Goal: Task Accomplishment & Management: Complete application form

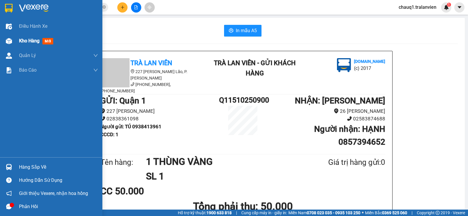
click at [36, 44] on div "Kho hàng mới" at bounding box center [37, 40] width 37 height 7
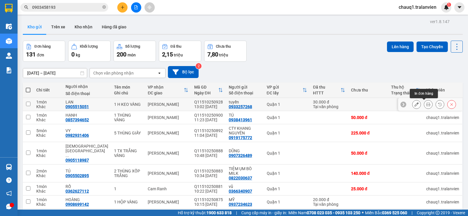
click at [427, 104] on button at bounding box center [428, 104] width 8 height 10
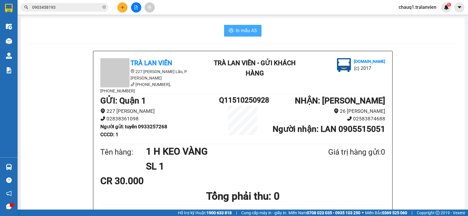
click at [249, 31] on span "In mẫu A5" at bounding box center [246, 30] width 21 height 7
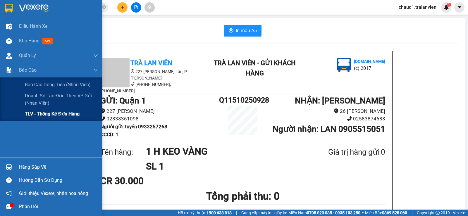
click at [36, 116] on span "TLV - Thống kê đơn hàng" at bounding box center [52, 113] width 55 height 7
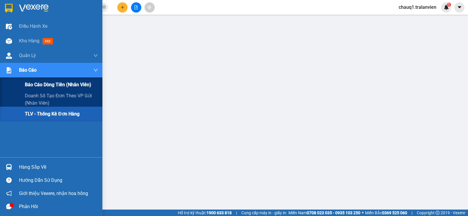
click at [43, 84] on span "Báo cáo dòng tiền (nhân viên)" at bounding box center [58, 84] width 66 height 7
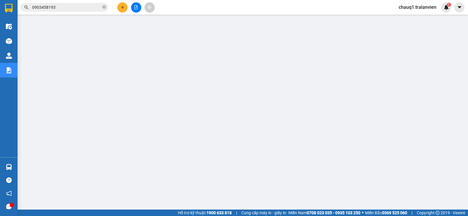
click at [121, 7] on icon "plus" at bounding box center [123, 7] width 4 height 4
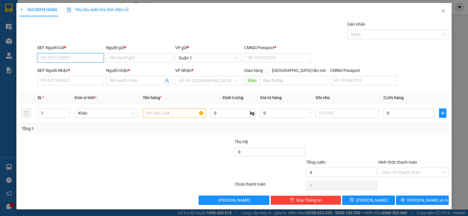
click at [56, 59] on input "SĐT Người Gửi *" at bounding box center [70, 57] width 67 height 9
click at [56, 85] on input "SĐT Người Nhận *" at bounding box center [70, 80] width 67 height 9
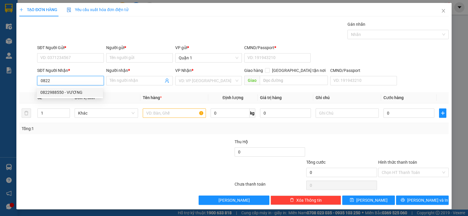
click at [64, 96] on div "0822988550 - VƯƠNG" at bounding box center [70, 92] width 66 height 9
type input "0822988550"
type input "VƯƠNG"
type input "0822988550"
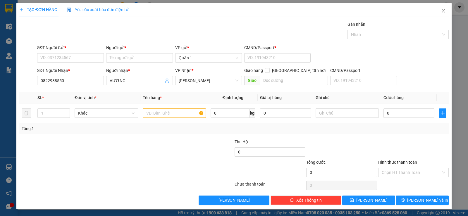
click at [71, 91] on div "Transit Pickup Surcharge Ids Transit Deliver Surcharge Ids Transit Deliver Surc…" at bounding box center [234, 113] width 430 height 184
click at [94, 58] on input "SĐT Người Gửi *" at bounding box center [70, 57] width 67 height 9
click at [66, 68] on div "0798998885 - ĐẠT" at bounding box center [69, 69] width 59 height 6
type input "0798998885"
type input "ĐẠT"
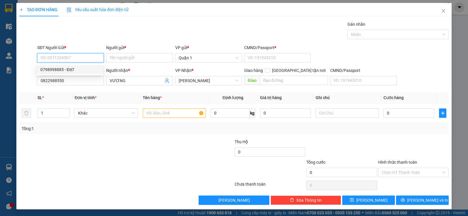
type input "1"
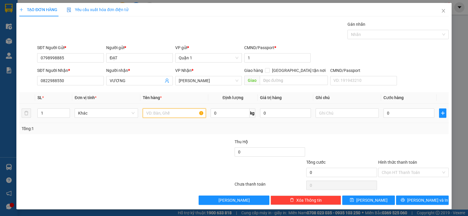
click at [162, 116] on input "text" at bounding box center [174, 113] width 63 height 9
type input "1 HỘP VÀNG"
click at [391, 113] on input "0" at bounding box center [409, 113] width 51 height 9
type input "3"
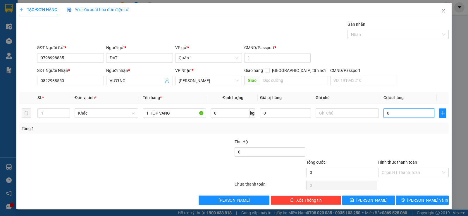
type input "3"
type input "30"
type input "30.000"
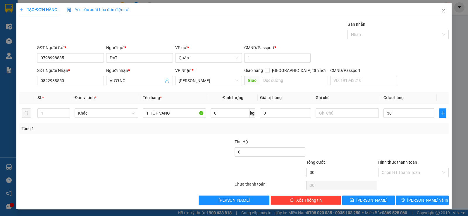
type input "30.000"
click at [298, 135] on div "Transit Pickup Surcharge Ids Transit Deliver Surcharge Ids Transit Deliver Surc…" at bounding box center [234, 113] width 430 height 184
click at [405, 202] on span "printer" at bounding box center [403, 200] width 4 height 5
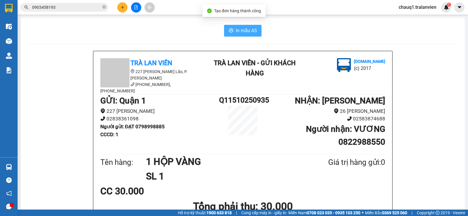
click at [248, 32] on span "In mẫu A5" at bounding box center [246, 30] width 21 height 7
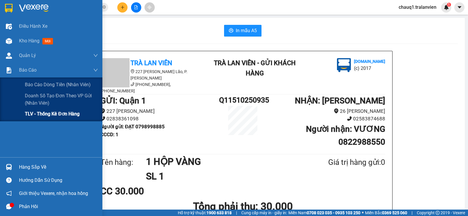
click at [45, 113] on span "TLV - Thống kê đơn hàng" at bounding box center [52, 113] width 55 height 7
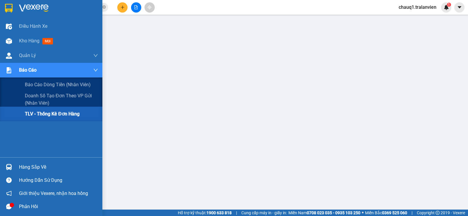
click at [39, 114] on span "TLV - Thống kê đơn hàng" at bounding box center [52, 113] width 55 height 7
click at [59, 113] on span "TLV - Thống kê đơn hàng" at bounding box center [52, 113] width 55 height 7
drag, startPoint x: 47, startPoint y: 102, endPoint x: 43, endPoint y: 94, distance: 9.0
click at [47, 102] on span "Doanh số tạo đơn theo VP gửi (nhân viên)" at bounding box center [61, 99] width 73 height 15
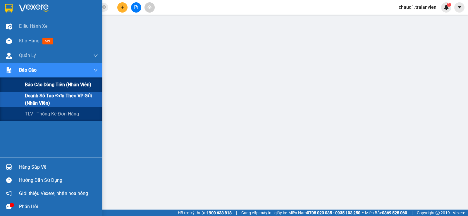
click at [37, 86] on span "Báo cáo dòng tiền (nhân viên)" at bounding box center [58, 84] width 66 height 7
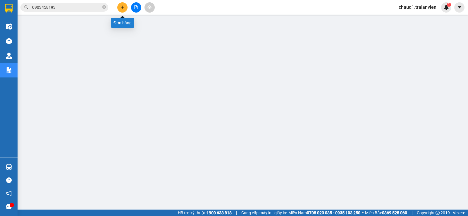
click at [122, 8] on icon "plus" at bounding box center [123, 7] width 4 height 4
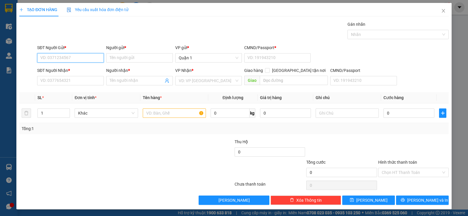
click at [85, 56] on input "SĐT Người Gửi *" at bounding box center [70, 57] width 67 height 9
type input "0901398822"
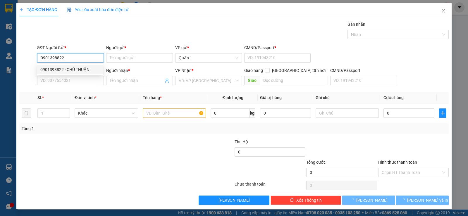
click at [56, 72] on div "0901398822 - CHÚ THUẬN" at bounding box center [69, 69] width 59 height 6
type input "CHÚ THUẬN"
type input "1"
type input "0901398822"
type input "CHÚ THUẬN"
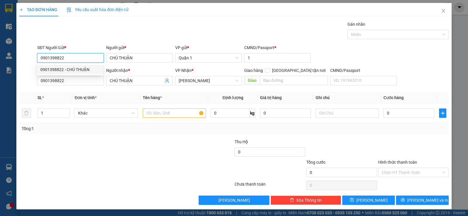
drag, startPoint x: 72, startPoint y: 56, endPoint x: 37, endPoint y: 56, distance: 34.8
click at [37, 56] on input "0901398822" at bounding box center [70, 57] width 67 height 9
click at [63, 72] on div "0901398822 - CHÚ THUẬN" at bounding box center [69, 69] width 59 height 6
type input "0901398822"
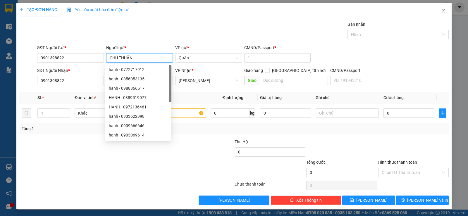
drag, startPoint x: 140, startPoint y: 57, endPoint x: 103, endPoint y: 57, distance: 37.2
click at [103, 57] on div "SĐT Người Gửi * 0901398822 Người gửi * CHÚ THUẬN VP gửi * Quận 1 CMND/Passport …" at bounding box center [243, 54] width 414 height 20
type input "NGỌC"
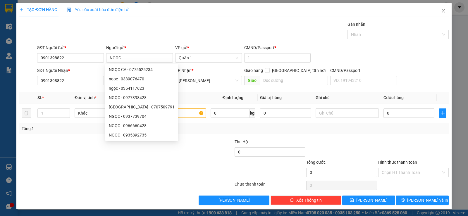
click at [346, 140] on div at bounding box center [342, 149] width 72 height 20
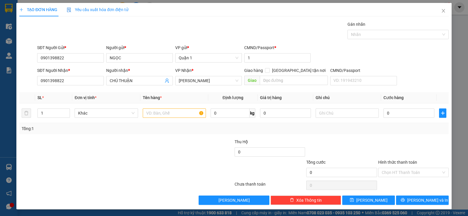
click at [144, 164] on div at bounding box center [91, 169] width 144 height 20
click at [147, 110] on input "text" at bounding box center [174, 113] width 63 height 9
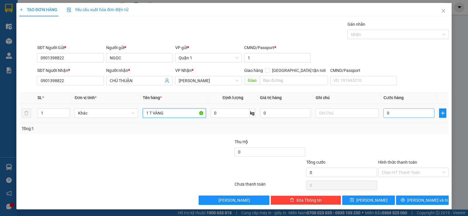
type input "1 T VÀNG"
click at [393, 114] on input "0" at bounding box center [409, 113] width 51 height 9
type input "4"
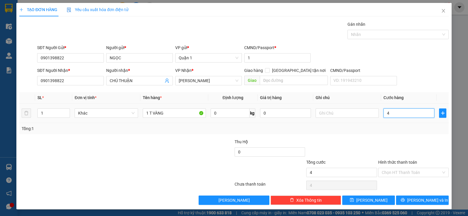
type input "45"
type input "45.000"
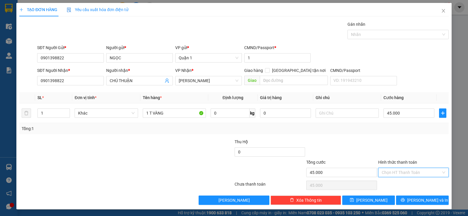
click at [406, 174] on input "Hình thức thanh toán" at bounding box center [411, 172] width 59 height 9
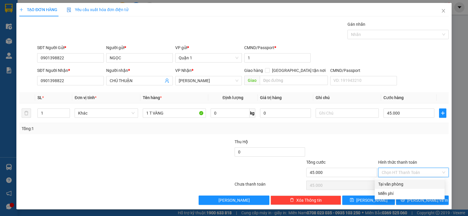
click at [384, 187] on div "Tại văn phòng" at bounding box center [409, 184] width 63 height 6
type input "0"
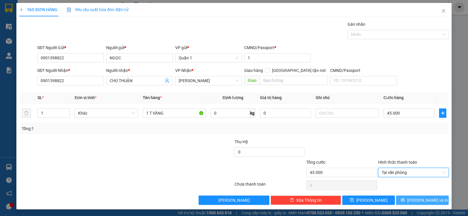
click at [405, 200] on icon "printer" at bounding box center [403, 200] width 4 height 4
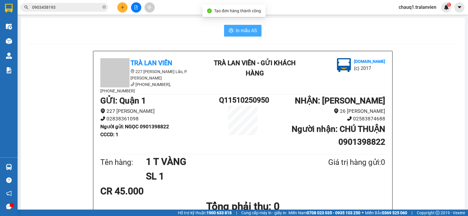
click at [248, 31] on span "In mẫu A5" at bounding box center [246, 30] width 21 height 7
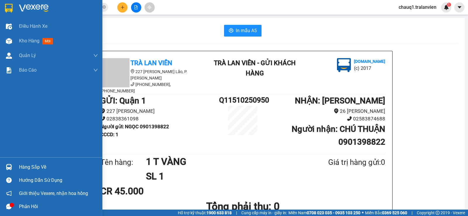
click at [6, 10] on img at bounding box center [9, 8] width 8 height 9
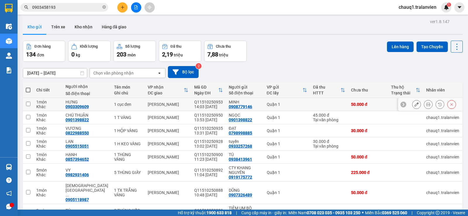
click at [419, 107] on div at bounding box center [434, 104] width 44 height 9
click at [426, 102] on icon at bounding box center [428, 104] width 4 height 4
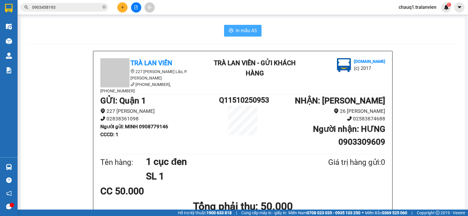
click at [238, 27] on span "In mẫu A5" at bounding box center [246, 30] width 21 height 7
click at [121, 5] on button at bounding box center [122, 7] width 10 height 10
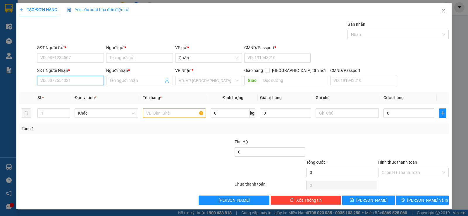
click at [68, 82] on input "SĐT Người Nhận *" at bounding box center [70, 80] width 67 height 9
click at [65, 98] on div "SL *" at bounding box center [53, 98] width 32 height 6
click at [78, 77] on input "0932109" at bounding box center [70, 80] width 67 height 9
click at [77, 96] on div "0932109210 - BÌNH" at bounding box center [70, 92] width 66 height 9
type input "0932109210"
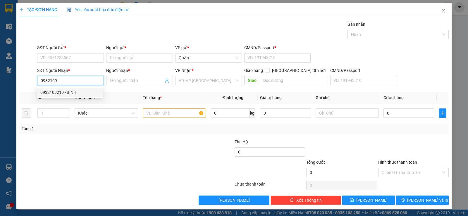
type input "BÌNH"
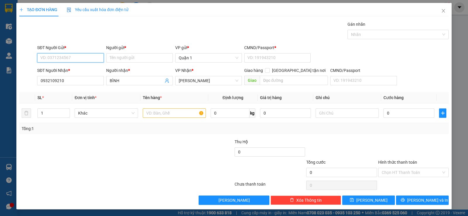
click at [72, 61] on input "SĐT Người Gửi *" at bounding box center [70, 57] width 67 height 9
type input "039365301"
click at [134, 59] on input "Người gửi *" at bounding box center [139, 57] width 67 height 9
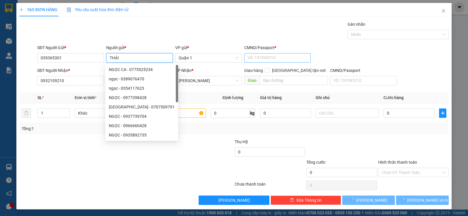
type input "THÁI"
click at [273, 54] on input "CMND/Passport *" at bounding box center [277, 57] width 67 height 9
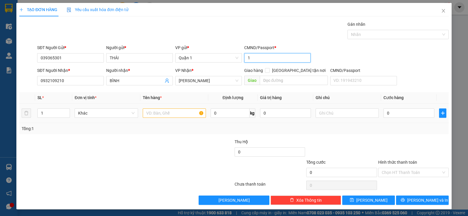
type input "1"
click at [181, 113] on input "text" at bounding box center [174, 113] width 63 height 9
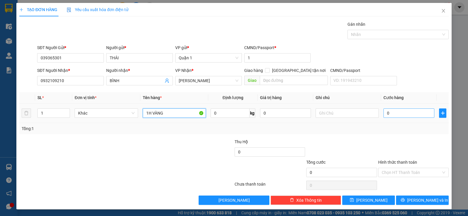
type input "1H VÀNG"
click at [417, 117] on input "0" at bounding box center [409, 113] width 51 height 9
type input "3"
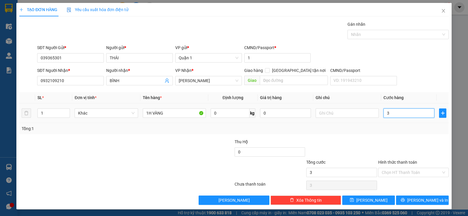
type input "30"
type input "30.000"
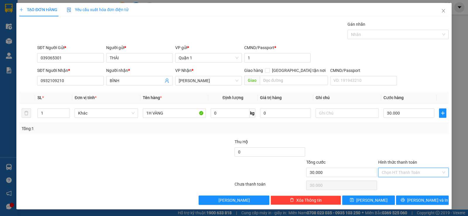
click at [403, 169] on input "Hình thức thanh toán" at bounding box center [411, 172] width 59 height 9
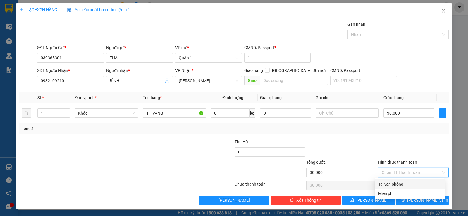
click at [399, 183] on div "Tại văn phòng" at bounding box center [409, 184] width 63 height 6
type input "0"
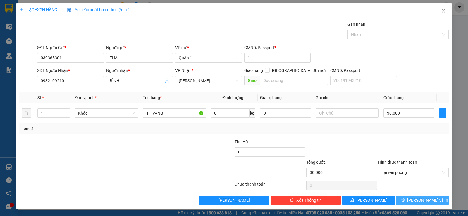
click at [420, 198] on span "[PERSON_NAME] và In" at bounding box center [427, 200] width 41 height 6
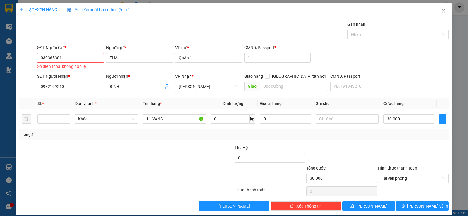
click at [75, 54] on input "039365301" at bounding box center [70, 57] width 67 height 9
click at [53, 56] on input "039365301" at bounding box center [70, 57] width 67 height 9
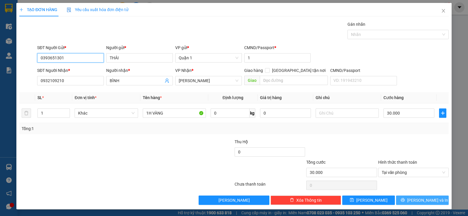
type input "0393651301"
click at [422, 199] on span "[PERSON_NAME] và In" at bounding box center [427, 200] width 41 height 6
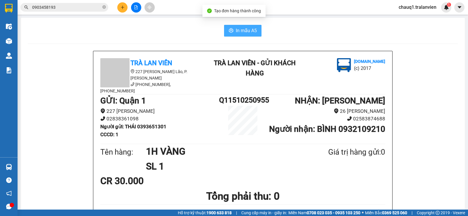
click at [239, 31] on span "In mẫu A5" at bounding box center [246, 30] width 21 height 7
click at [123, 8] on icon "plus" at bounding box center [122, 7] width 0 height 3
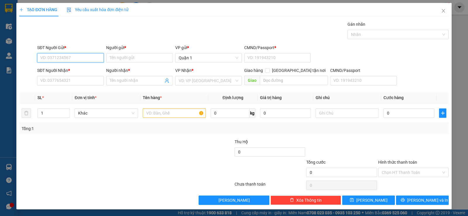
click at [83, 59] on input "SĐT Người Gửi *" at bounding box center [70, 57] width 67 height 9
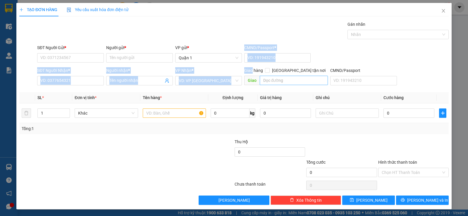
click at [257, 78] on form "SĐT Người Gửi * VD: 0371234567 Người gửi * Tên người gửi VP gửi * Quận 1 CMND/P…" at bounding box center [234, 65] width 430 height 43
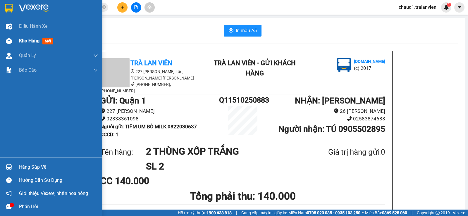
click at [4, 39] on div at bounding box center [9, 41] width 10 height 10
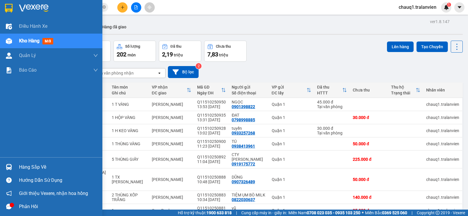
click at [39, 6] on img at bounding box center [34, 8] width 30 height 9
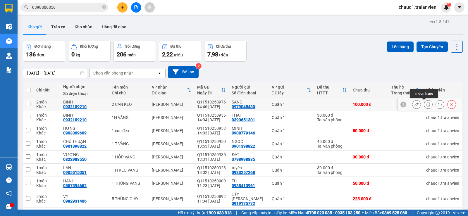
click at [424, 107] on button at bounding box center [428, 104] width 8 height 10
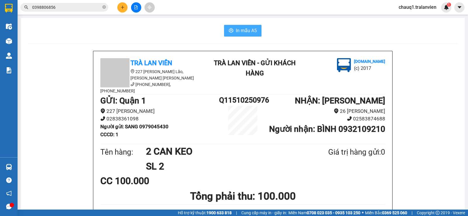
click at [231, 32] on icon "printer" at bounding box center [231, 30] width 4 height 4
click at [124, 5] on button at bounding box center [122, 7] width 10 height 10
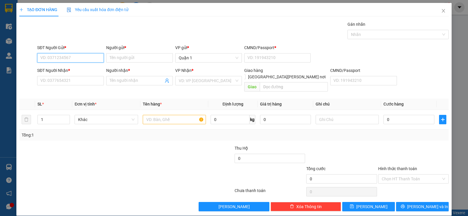
click at [80, 57] on input "SĐT Người Gửi *" at bounding box center [70, 57] width 67 height 9
click at [72, 70] on div "0777538508 - HƯƠNG" at bounding box center [69, 69] width 59 height 6
type input "0777538508"
type input "HƯƠNG"
type input "1"
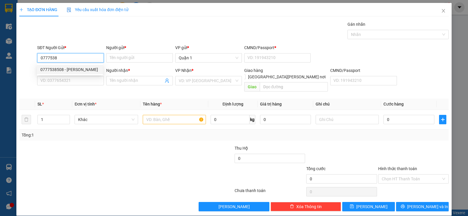
type input "0344456660"
type input "DIỄM"
type input "0777538508"
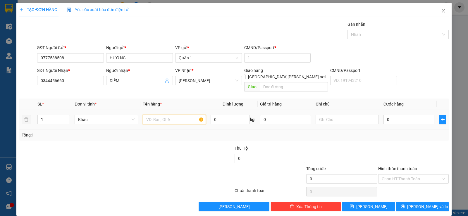
click at [175, 115] on input "text" at bounding box center [174, 119] width 63 height 9
type input "1TH VÀNG"
click at [399, 117] on input "0" at bounding box center [409, 119] width 51 height 9
type input "7"
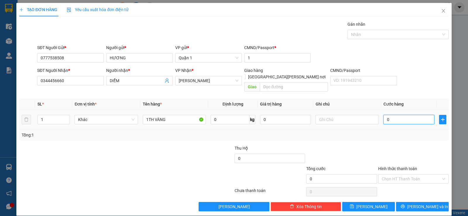
type input "7"
type input "70"
type input "70.000"
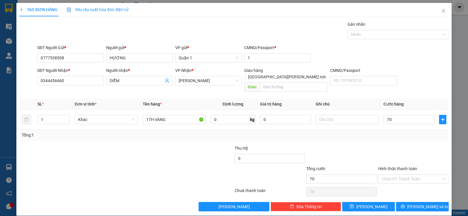
type input "70.000"
click at [364, 145] on div at bounding box center [342, 155] width 72 height 20
click at [416, 204] on span "[PERSON_NAME] và In" at bounding box center [427, 207] width 41 height 6
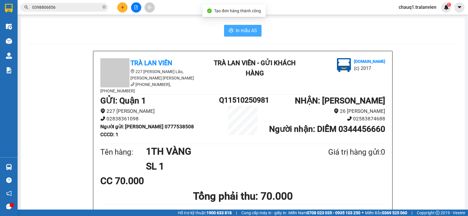
drag, startPoint x: 245, startPoint y: 25, endPoint x: 241, endPoint y: 28, distance: 5.4
drag, startPoint x: 242, startPoint y: 30, endPoint x: 284, endPoint y: 92, distance: 74.6
click at [242, 30] on span "In mẫu A5" at bounding box center [246, 30] width 21 height 7
click at [69, 8] on input "0398806856" at bounding box center [66, 7] width 69 height 6
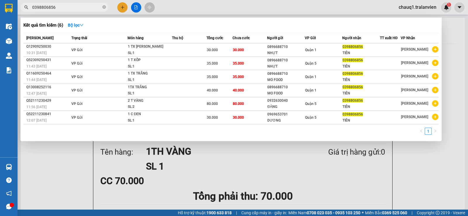
click at [69, 8] on input "0398806856" at bounding box center [66, 7] width 69 height 6
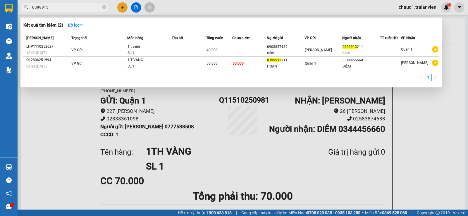
type input "0399913"
click at [124, 8] on div at bounding box center [234, 108] width 468 height 216
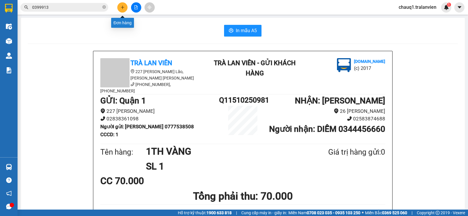
click at [124, 8] on icon "plus" at bounding box center [123, 7] width 4 height 4
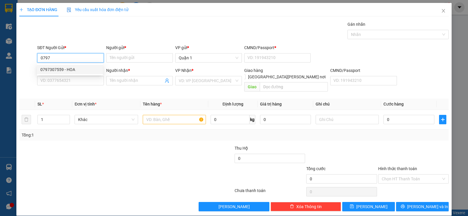
click at [77, 71] on div "0797307559 - HOA" at bounding box center [69, 69] width 59 height 6
type input "0797307559"
type input "HOA"
type input "051185006996"
type input "0902596050"
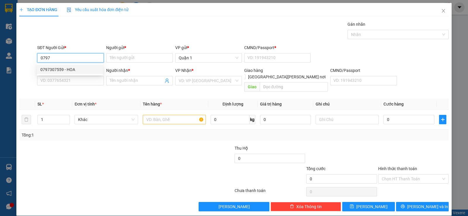
type input "LAN ĐÍNH"
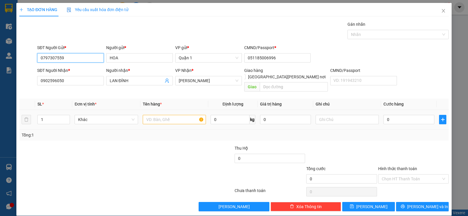
type input "0797307559"
click at [186, 115] on input "text" at bounding box center [174, 119] width 63 height 9
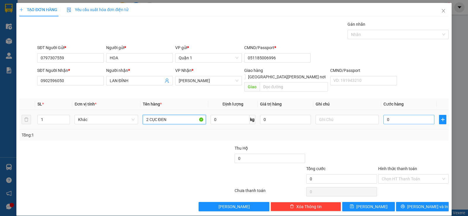
type input "2 CỤC ĐEN"
click at [420, 115] on input "0" at bounding box center [409, 119] width 51 height 9
type input "1"
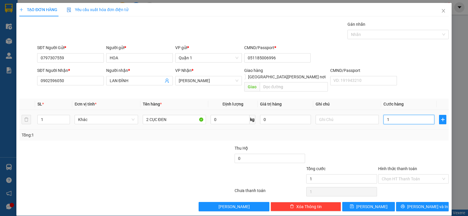
type input "10"
type input "100"
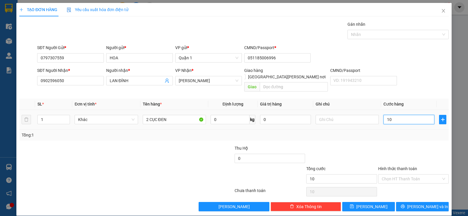
type input "100"
type input "10"
type input "1"
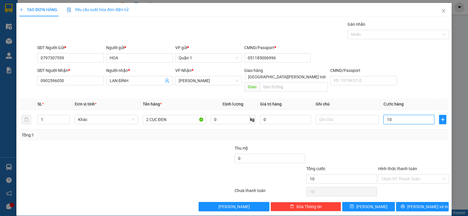
type input "1"
type input "0"
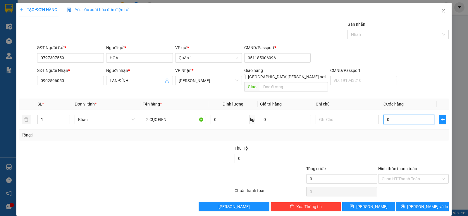
type input "01"
type input "1"
type input "011"
type input "11"
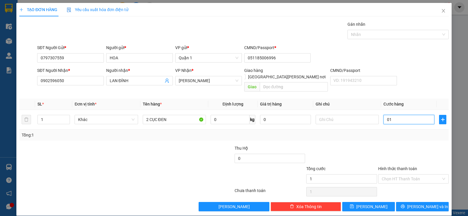
type input "11"
type input "0.110"
type input "110"
type input "110.000"
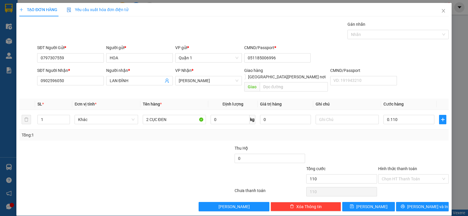
type input "110.000"
click at [401, 134] on div "Tổng: 1" at bounding box center [234, 135] width 430 height 11
click at [411, 166] on label "Hình thức thanh toán" at bounding box center [397, 168] width 39 height 5
click at [411, 175] on input "Hình thức thanh toán" at bounding box center [411, 179] width 59 height 9
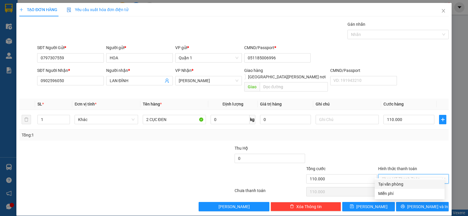
drag, startPoint x: 401, startPoint y: 184, endPoint x: 398, endPoint y: 186, distance: 3.9
click at [398, 186] on div "Tại văn phòng" at bounding box center [409, 184] width 63 height 6
type input "0"
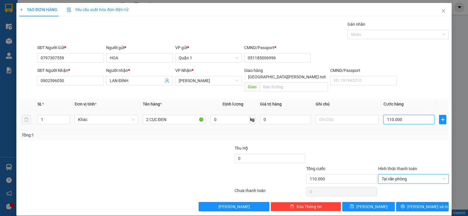
click at [391, 117] on input "110.000" at bounding box center [409, 119] width 51 height 9
type input "1"
type input "10"
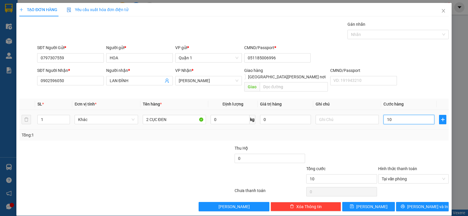
type input "100"
type input "100.000"
click at [407, 137] on div "Transit Pickup Surcharge Ids Transit Deliver Surcharge Ids Transit Deliver Surc…" at bounding box center [234, 116] width 430 height 190
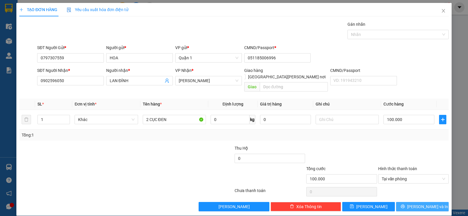
click at [422, 204] on span "[PERSON_NAME] và In" at bounding box center [427, 207] width 41 height 6
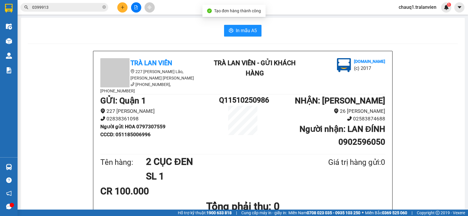
click at [241, 31] on span "In mẫu A5" at bounding box center [246, 30] width 21 height 7
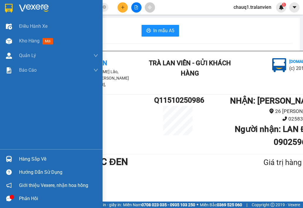
click at [35, 9] on img at bounding box center [34, 8] width 30 height 9
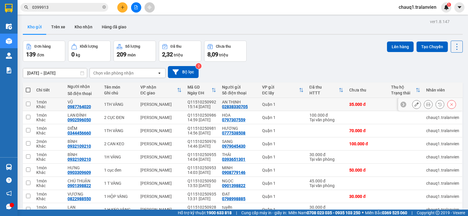
click at [426, 103] on button at bounding box center [428, 104] width 8 height 10
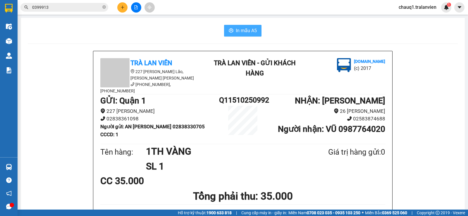
click at [249, 34] on span "In mẫu A5" at bounding box center [246, 30] width 21 height 7
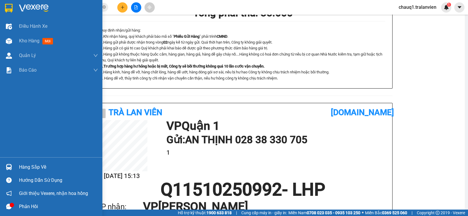
click at [34, 5] on img at bounding box center [34, 8] width 30 height 9
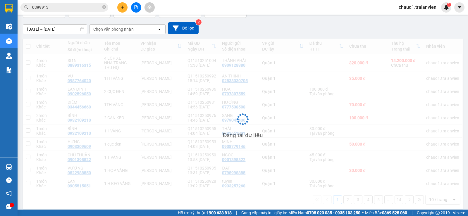
scroll to position [44, 0]
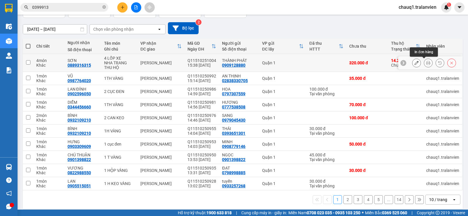
click at [426, 62] on icon at bounding box center [428, 63] width 4 height 4
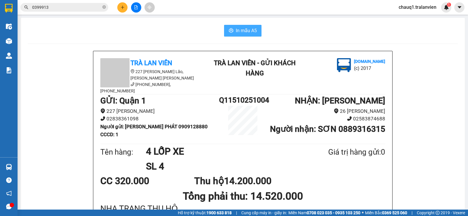
click at [244, 36] on button "In mẫu A5" at bounding box center [242, 31] width 37 height 12
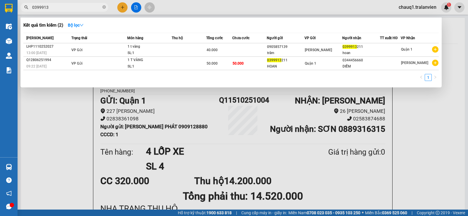
click at [49, 8] on input "0399913" at bounding box center [66, 7] width 69 height 6
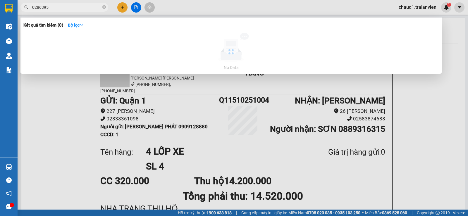
type input "02863955"
click at [103, 6] on icon "close-circle" at bounding box center [104, 7] width 4 height 4
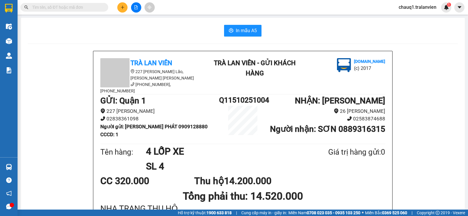
click at [83, 6] on input "text" at bounding box center [66, 7] width 69 height 6
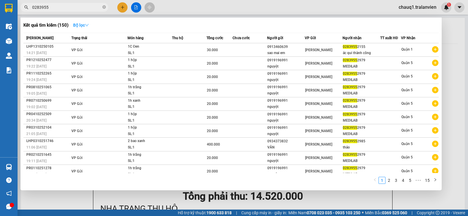
type input "0283955"
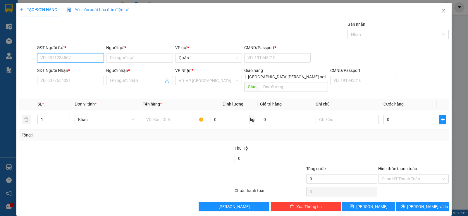
click at [80, 62] on input "SĐT Người Gửi *" at bounding box center [70, 57] width 67 height 9
type input "087598497"
click at [140, 58] on input "Người gửi *" at bounding box center [139, 57] width 67 height 9
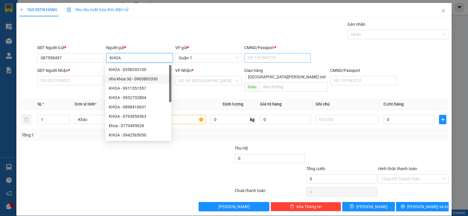
type input "KHOA"
click at [265, 60] on input "CMND/Passport *" at bounding box center [277, 57] width 67 height 9
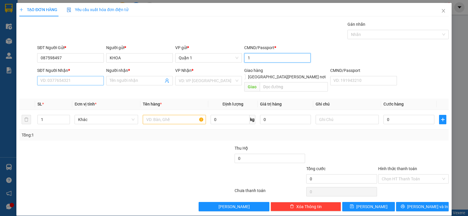
type input "1"
click at [60, 80] on input "SĐT Người Nhận *" at bounding box center [70, 80] width 67 height 9
type input "093476493"
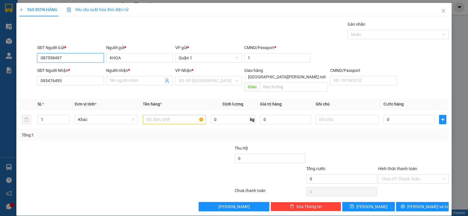
click at [84, 56] on input "087598497" at bounding box center [70, 57] width 67 height 9
click at [76, 71] on div "0987598497 - [PERSON_NAME]" at bounding box center [69, 69] width 59 height 6
type input "0987598497"
type input "khoa"
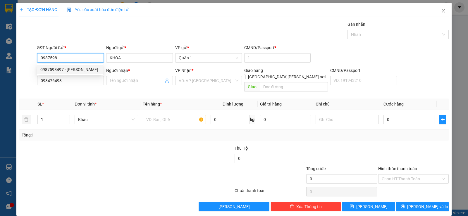
type input "1"
type input "0987598497"
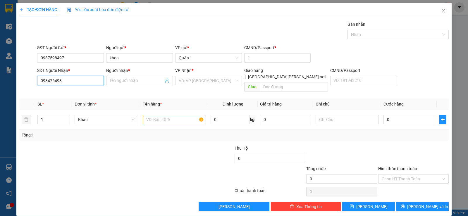
click at [76, 82] on input "093476493" at bounding box center [70, 80] width 67 height 9
click at [285, 15] on div "TẠO ĐƠN HÀNG Yêu cầu xuất [PERSON_NAME] điện tử Transit Pickup Surcharge Ids Tr…" at bounding box center [234, 108] width 468 height 216
click at [74, 78] on input "09" at bounding box center [70, 80] width 67 height 9
click at [58, 89] on div "0933476493 - THẢO" at bounding box center [70, 92] width 66 height 9
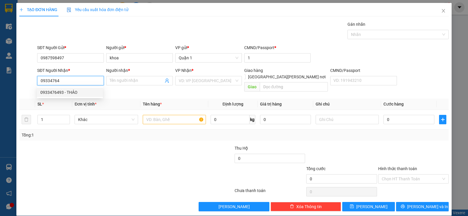
type input "0933476493"
type input "THẢO"
type input "0933476493"
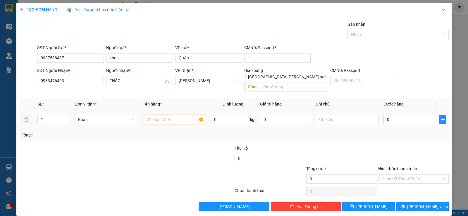
drag, startPoint x: 168, startPoint y: 112, endPoint x: 162, endPoint y: 112, distance: 5.3
click at [162, 115] on input "text" at bounding box center [174, 119] width 63 height 9
type input "1 H ĐEN"
click at [409, 115] on input "0" at bounding box center [409, 119] width 51 height 9
type input "3"
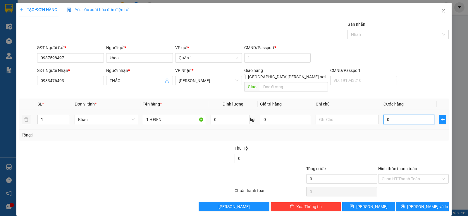
type input "3"
type input "30"
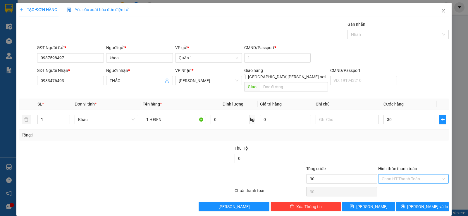
type input "30.000"
click at [416, 175] on input "Hình thức thanh toán" at bounding box center [411, 179] width 59 height 9
click at [408, 183] on div "Tại văn phòng" at bounding box center [409, 184] width 63 height 6
click at [405, 175] on span "Tại văn phòng" at bounding box center [413, 179] width 63 height 9
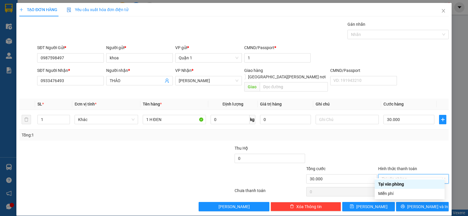
click at [404, 136] on div "Transit Pickup Surcharge Ids Transit Deliver Surcharge Ids Transit Deliver Surc…" at bounding box center [234, 116] width 430 height 190
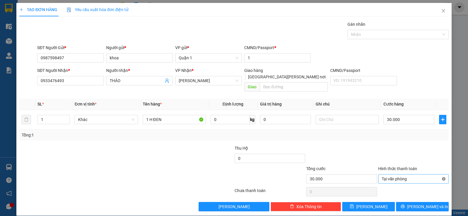
type input "30.000"
click at [326, 132] on div "Tổng: 1" at bounding box center [234, 135] width 425 height 6
click at [421, 204] on span "[PERSON_NAME] và In" at bounding box center [427, 207] width 41 height 6
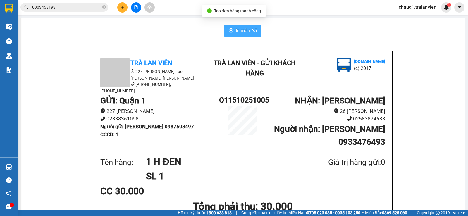
click at [233, 29] on button "In mẫu A5" at bounding box center [242, 31] width 37 height 12
click at [95, 8] on input "0903458193" at bounding box center [66, 7] width 69 height 6
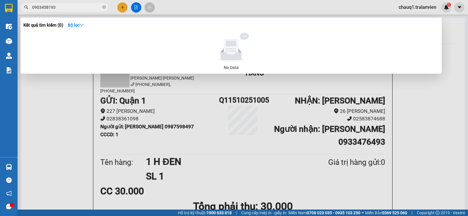
click at [95, 8] on input "0903458193" at bounding box center [66, 7] width 69 height 6
type input "0"
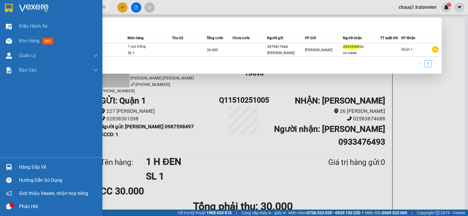
type input "09355509"
drag, startPoint x: 23, startPoint y: 6, endPoint x: 468, endPoint y: 212, distance: 490.3
click at [23, 5] on img at bounding box center [34, 8] width 30 height 9
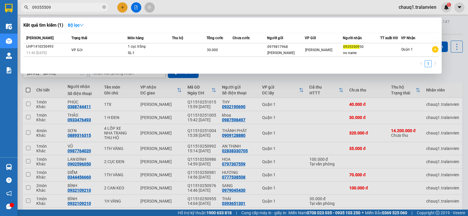
drag, startPoint x: 459, startPoint y: 77, endPoint x: 438, endPoint y: 95, distance: 27.6
click at [458, 77] on div at bounding box center [234, 108] width 468 height 216
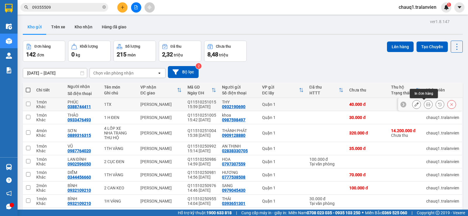
click at [426, 104] on icon at bounding box center [428, 104] width 4 height 4
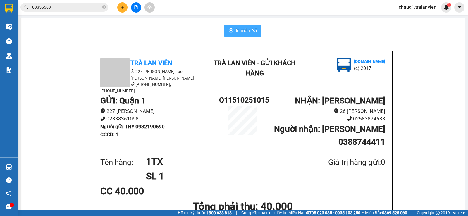
click at [232, 29] on button "In mẫu A5" at bounding box center [242, 31] width 37 height 12
click at [121, 8] on icon "plus" at bounding box center [123, 7] width 4 height 4
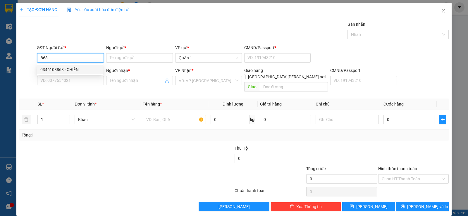
click at [73, 68] on div "0346108863 - CHIẾN" at bounding box center [69, 69] width 59 height 6
type input "0346108863"
type input "CHIẾN"
type input "1"
type input "0387149148"
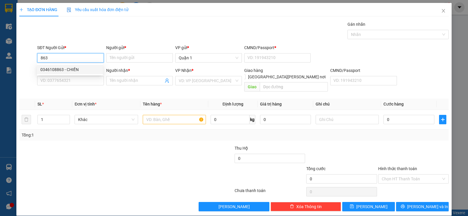
type input "DELI"
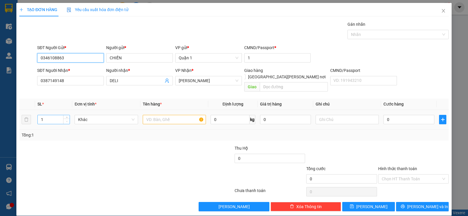
click at [63, 119] on span "Decrease Value" at bounding box center [66, 121] width 6 height 5
type input "0346108863"
click at [47, 115] on input "1" at bounding box center [54, 119] width 32 height 9
click at [46, 115] on input "1" at bounding box center [54, 119] width 32 height 9
click at [45, 115] on input "1" at bounding box center [54, 119] width 32 height 9
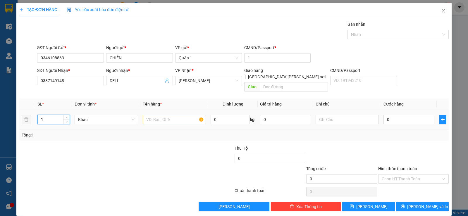
click at [45, 115] on input "1" at bounding box center [54, 119] width 32 height 9
type input "8"
click at [186, 115] on input "text" at bounding box center [174, 119] width 63 height 9
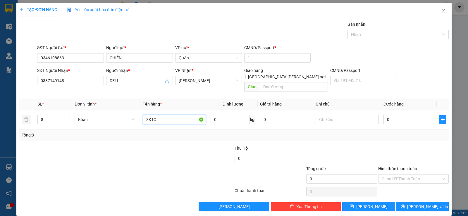
type input "8KTC"
click at [408, 115] on input "0" at bounding box center [409, 119] width 51 height 9
click at [426, 204] on span "[PERSON_NAME] và In" at bounding box center [427, 207] width 41 height 6
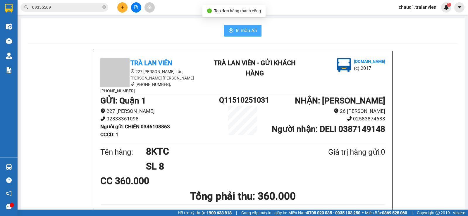
click at [252, 32] on span "In mẫu A5" at bounding box center [246, 30] width 21 height 7
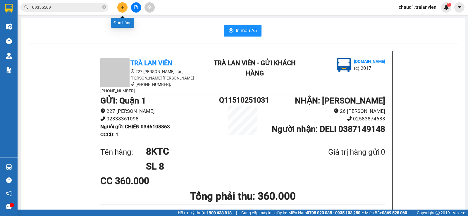
click at [125, 7] on button at bounding box center [122, 7] width 10 height 10
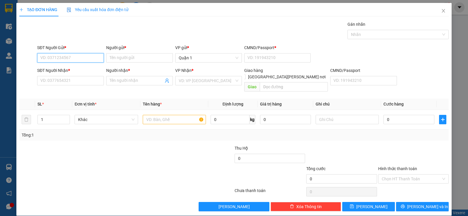
click at [71, 58] on input "SĐT Người Gửi *" at bounding box center [70, 57] width 67 height 9
type input "0946062222"
click at [150, 57] on input "Người gửi *" at bounding box center [139, 57] width 67 height 9
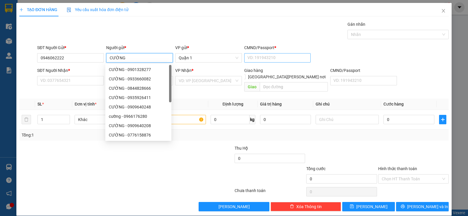
type input "CƯỜNG"
click at [287, 56] on input "CMND/Passport *" at bounding box center [277, 57] width 67 height 9
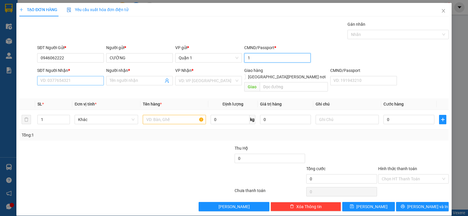
type input "1"
click at [87, 76] on input "SĐT Người Nhận *" at bounding box center [70, 80] width 67 height 9
type input "0918890980"
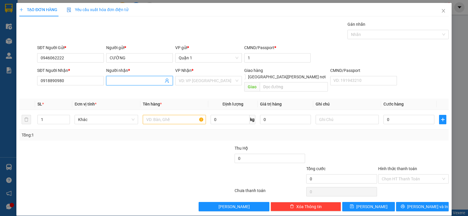
click at [116, 80] on input "Người nhận *" at bounding box center [137, 81] width 54 height 6
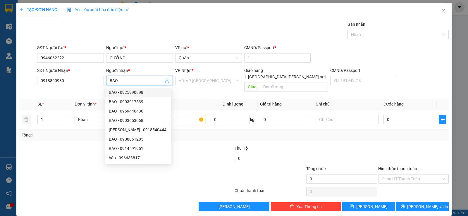
type input "BẢO"
click at [205, 88] on div "Transit Pickup Surcharge Ids Transit Deliver Surcharge Ids Transit Deliver Surc…" at bounding box center [234, 116] width 430 height 190
click at [205, 78] on input "search" at bounding box center [207, 80] width 56 height 9
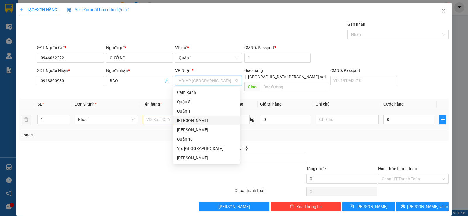
drag, startPoint x: 207, startPoint y: 120, endPoint x: 200, endPoint y: 119, distance: 7.1
click at [205, 120] on div "[PERSON_NAME]" at bounding box center [206, 120] width 59 height 6
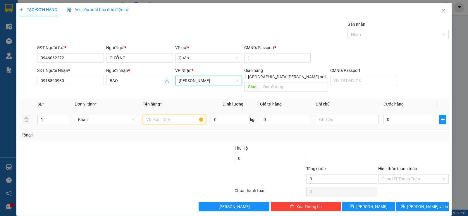
click at [171, 115] on input "text" at bounding box center [174, 119] width 63 height 9
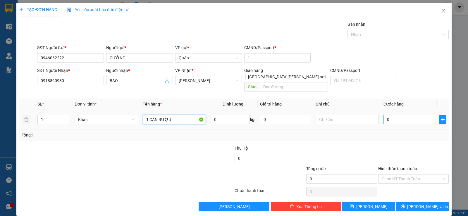
type input "1 CAN RƯỢU"
click at [390, 115] on input "0" at bounding box center [409, 119] width 51 height 9
type input "5"
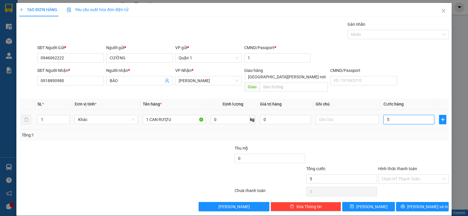
type input "50"
type input "5"
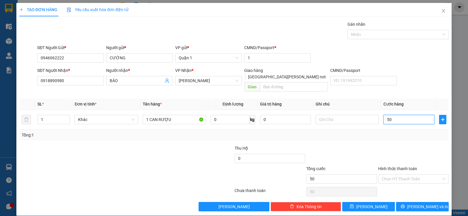
type input "5"
type input "0"
type input "04"
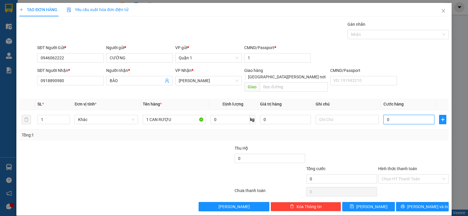
type input "4"
type input "040"
type input "40"
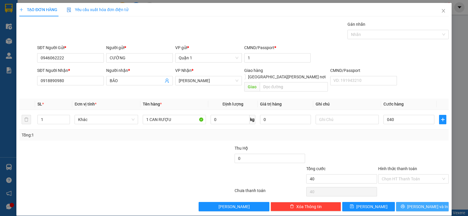
type input "40.000"
click at [414, 204] on span "[PERSON_NAME] và In" at bounding box center [427, 207] width 41 height 6
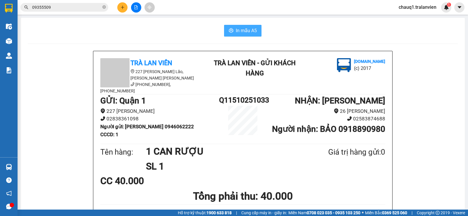
click at [240, 31] on span "In mẫu A5" at bounding box center [246, 30] width 21 height 7
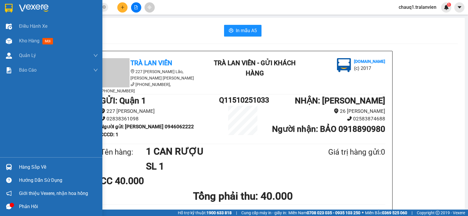
click at [8, 4] on img at bounding box center [9, 8] width 8 height 9
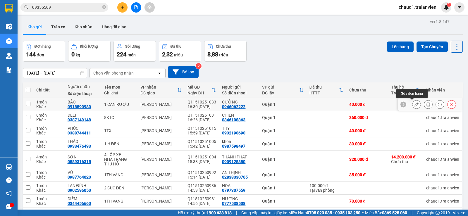
click at [413, 102] on button at bounding box center [417, 104] width 8 height 10
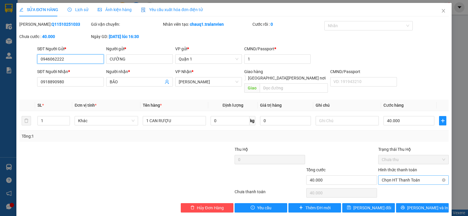
click at [425, 176] on span "Chọn HT Thanh Toán" at bounding box center [413, 180] width 63 height 9
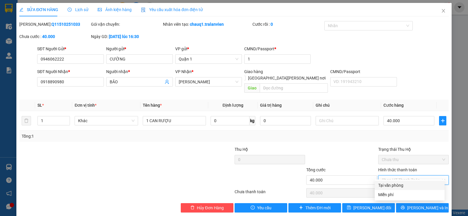
click at [415, 189] on div "Tại văn phòng" at bounding box center [410, 185] width 70 height 9
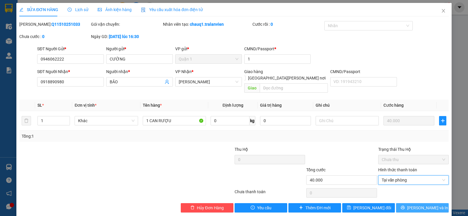
click at [426, 205] on span "[PERSON_NAME] và In" at bounding box center [427, 208] width 41 height 6
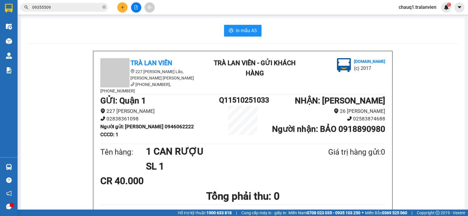
click at [126, 5] on button at bounding box center [122, 7] width 10 height 10
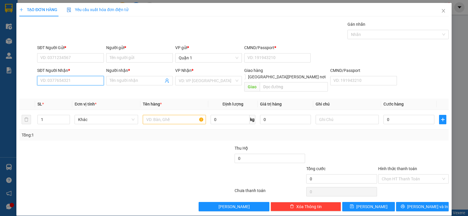
click at [83, 82] on input "SĐT Người Nhận *" at bounding box center [70, 80] width 67 height 9
click at [77, 91] on div "0902474832 - PHƯƠNG" at bounding box center [69, 92] width 59 height 6
type input "0902474832"
type input "PHƯƠNG"
type input "0902474832"
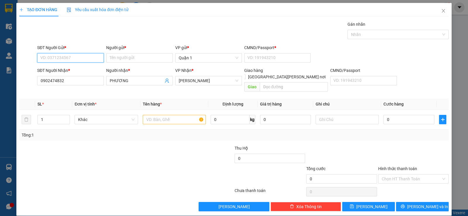
click at [73, 55] on input "SĐT Người Gửi *" at bounding box center [70, 57] width 67 height 9
type input "0364373824"
click at [114, 58] on input "Người gửi *" at bounding box center [139, 57] width 67 height 9
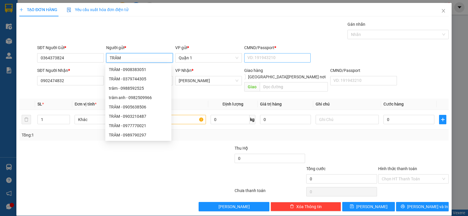
type input "TRÂM"
drag, startPoint x: 253, startPoint y: 60, endPoint x: 248, endPoint y: 59, distance: 4.9
click at [253, 60] on input "CMND/Passport *" at bounding box center [277, 57] width 67 height 9
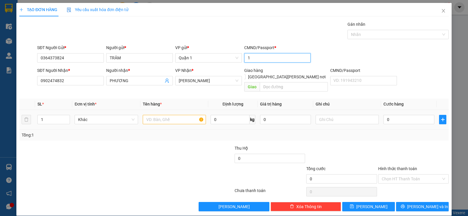
type input "1"
click at [164, 115] on input "text" at bounding box center [174, 119] width 63 height 9
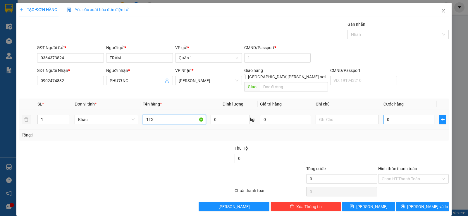
type input "1TX"
click at [399, 116] on input "0" at bounding box center [409, 119] width 51 height 9
click at [428, 205] on div "TẠO ĐƠN HÀNG Yêu cầu xuất [PERSON_NAME] điện tử Transit Pickup Surcharge Ids Tr…" at bounding box center [233, 109] width 435 height 213
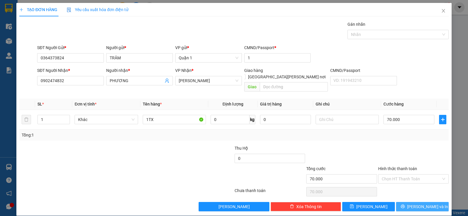
click at [415, 204] on span "[PERSON_NAME] và In" at bounding box center [427, 207] width 41 height 6
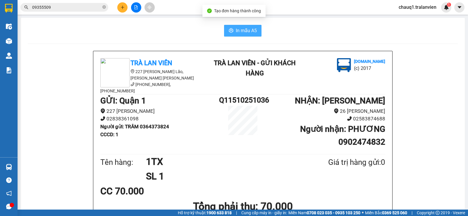
click at [238, 28] on span "In mẫu A5" at bounding box center [246, 30] width 21 height 7
